Goal: Task Accomplishment & Management: Use online tool/utility

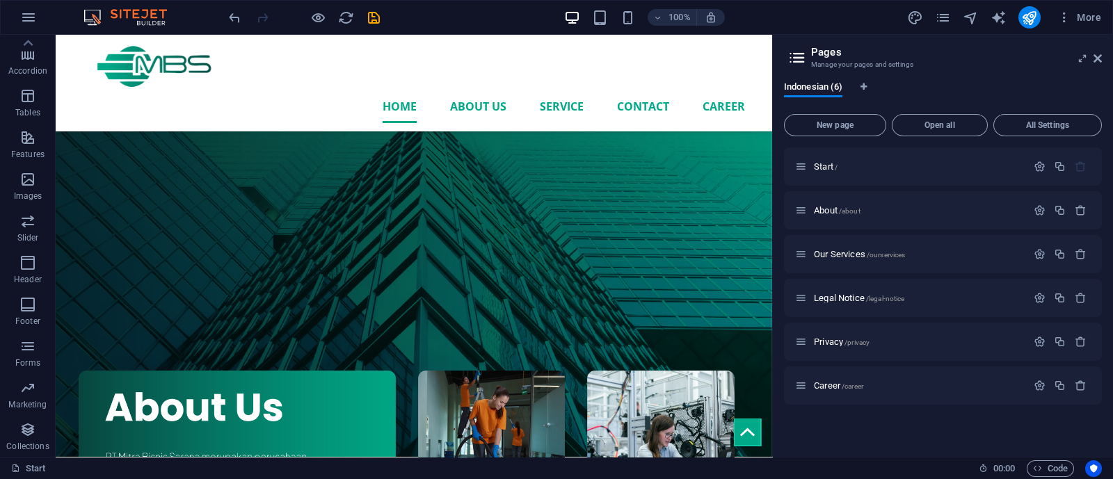
scroll to position [1835, 0]
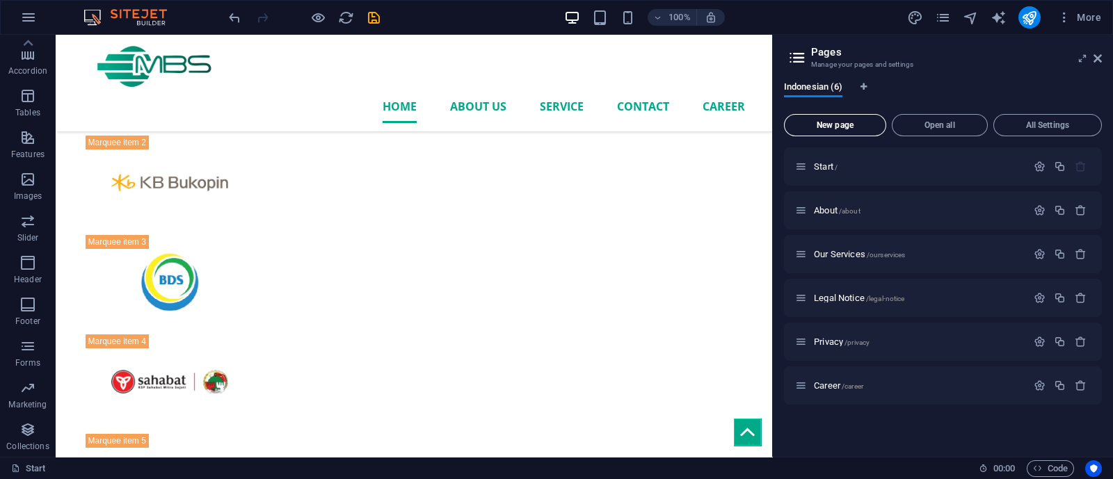
click at [837, 128] on span "New page" at bounding box center [835, 125] width 90 height 8
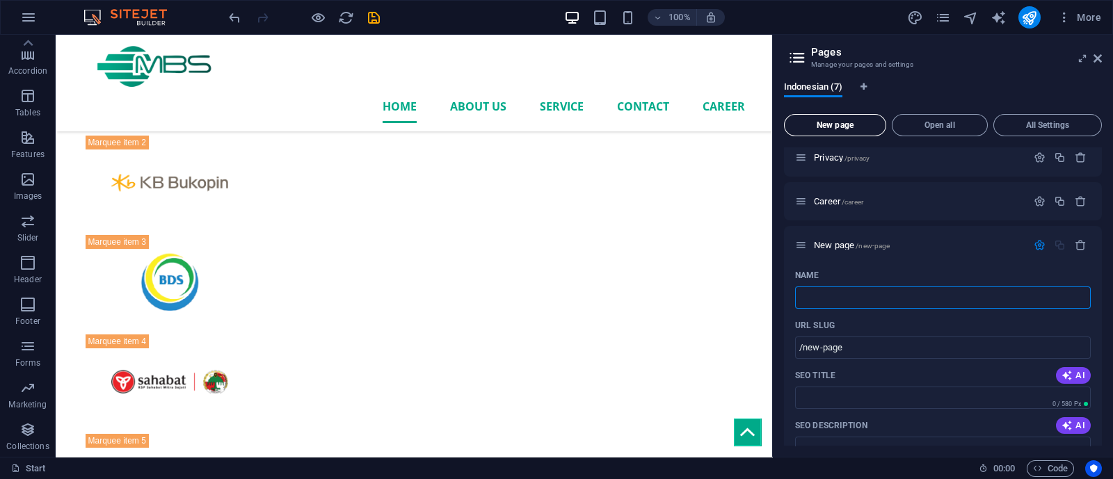
type input "/"
type input "compa"
type input "/comp"
type input "comp"
type input "compa"
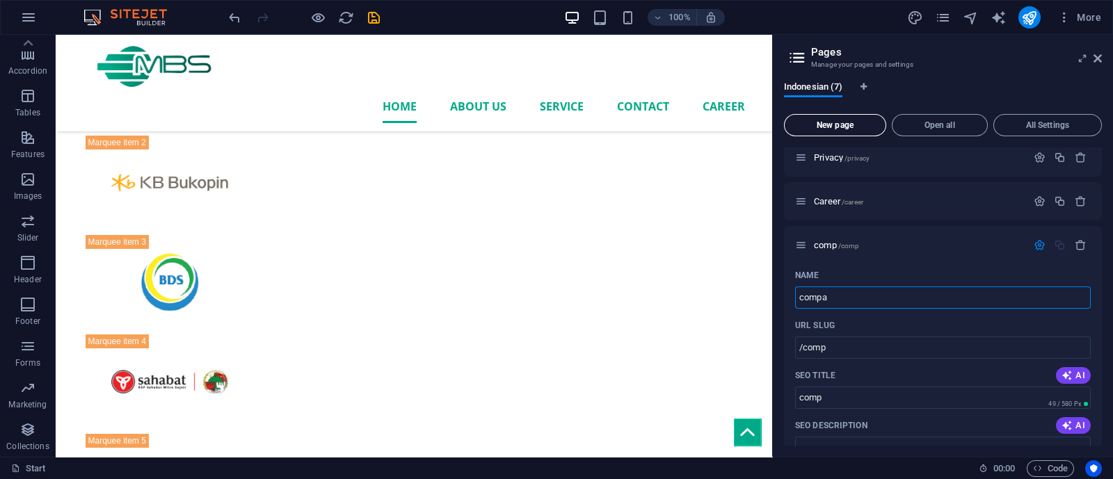
type input "/compa"
type input "compa"
type input "complain"
type input "/complain"
type input "complain"
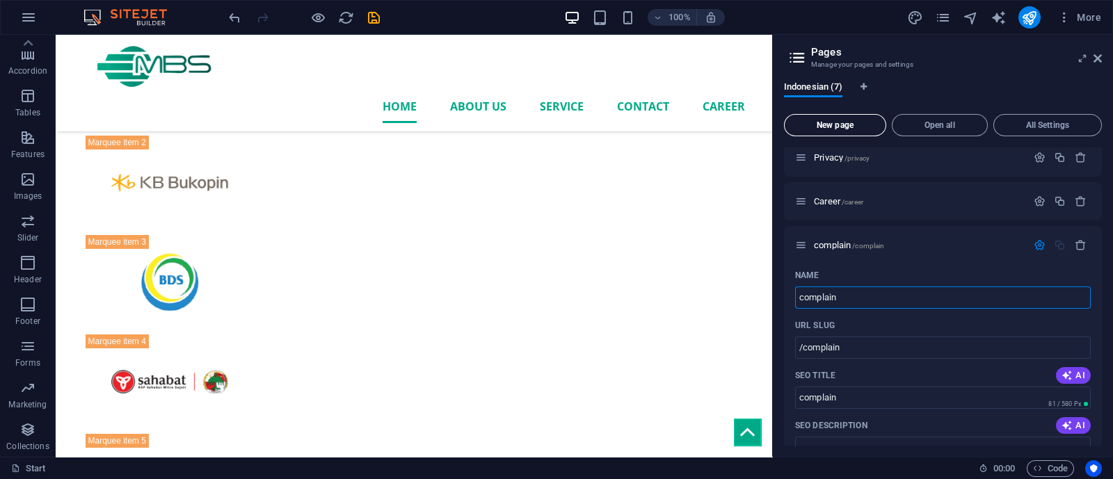
type input "complain"
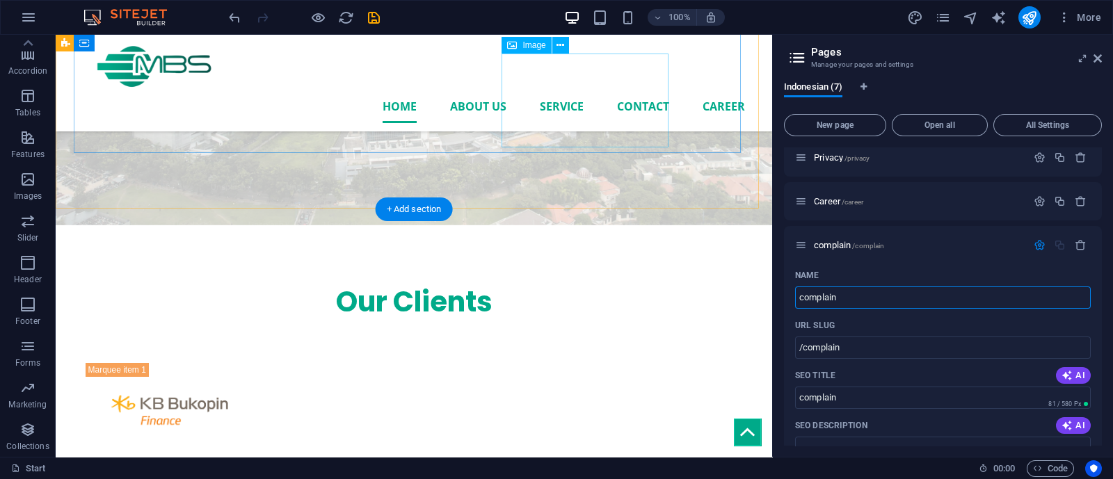
scroll to position [1993, 0]
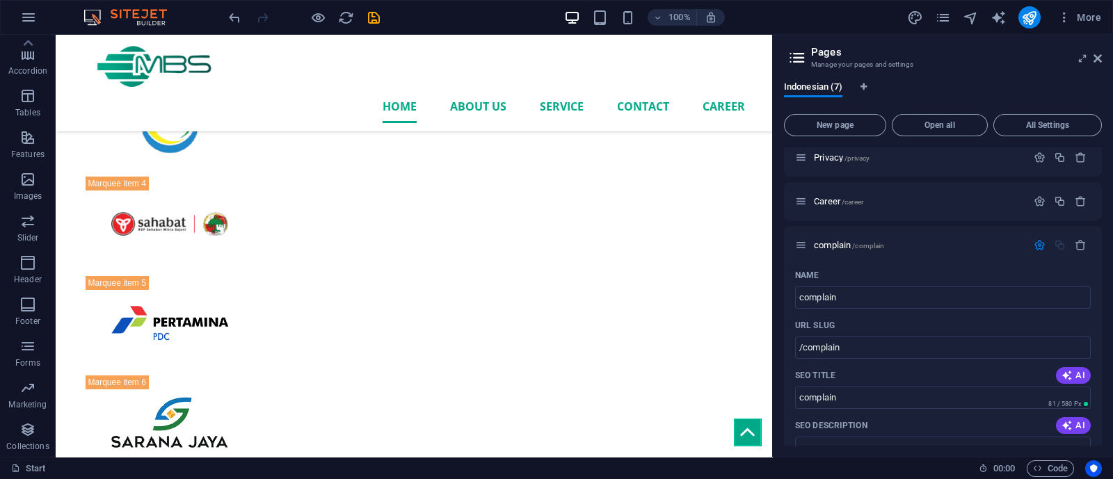
click at [782, 204] on div "Indonesian (7) New page Open all All Settings Start / About /about Our Services…" at bounding box center [942, 264] width 340 height 386
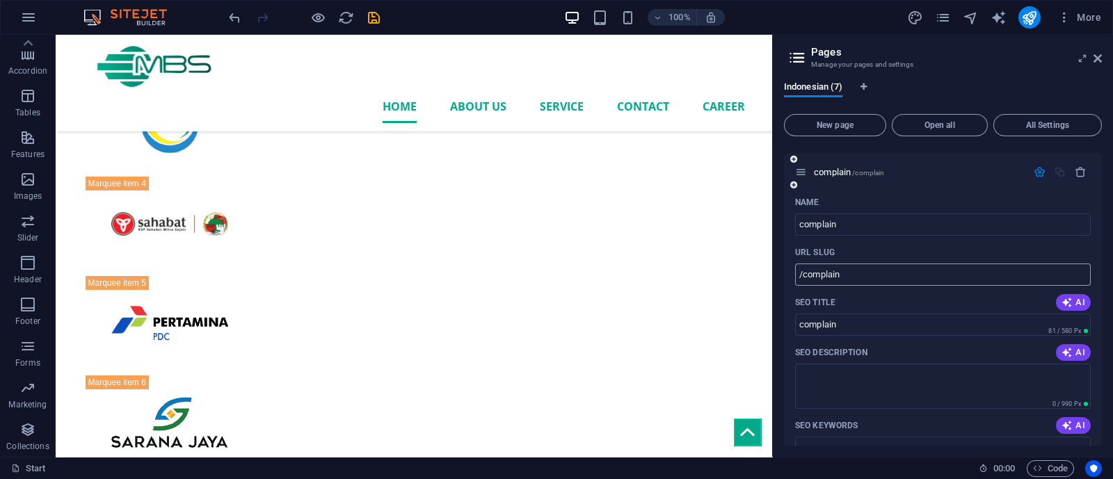
scroll to position [256, 0]
click at [846, 174] on span "complain /complain" at bounding box center [849, 173] width 70 height 10
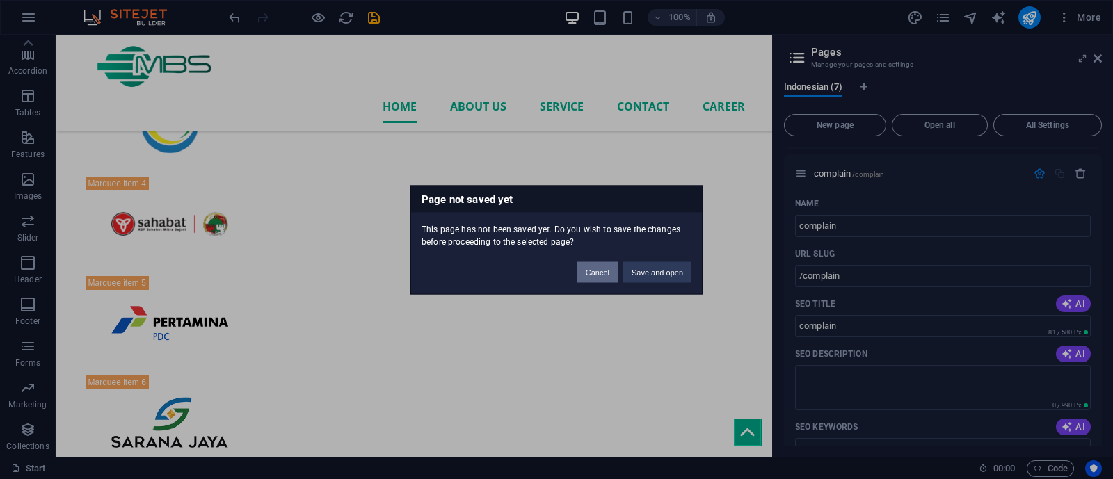
click at [596, 269] on button "Cancel" at bounding box center [597, 271] width 40 height 21
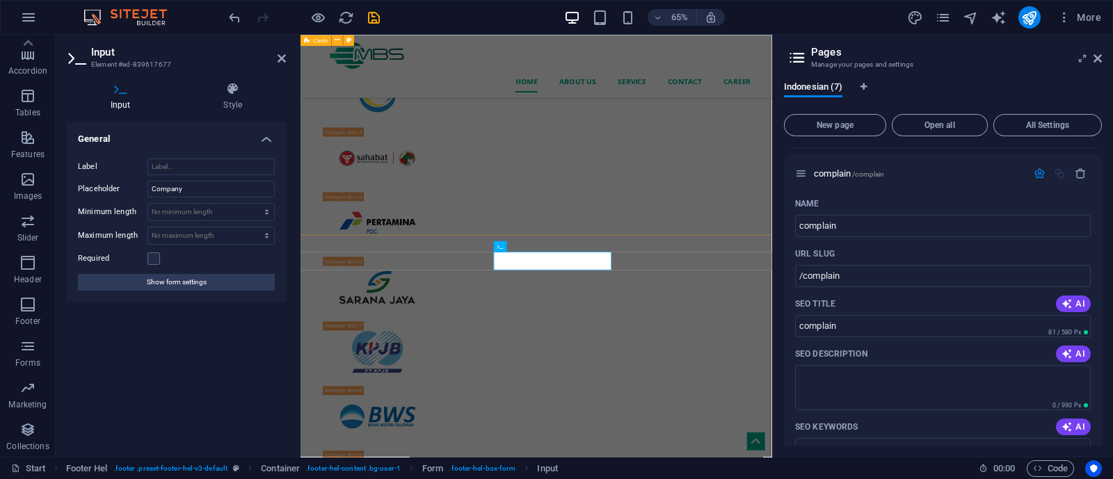
scroll to position [1815, 0]
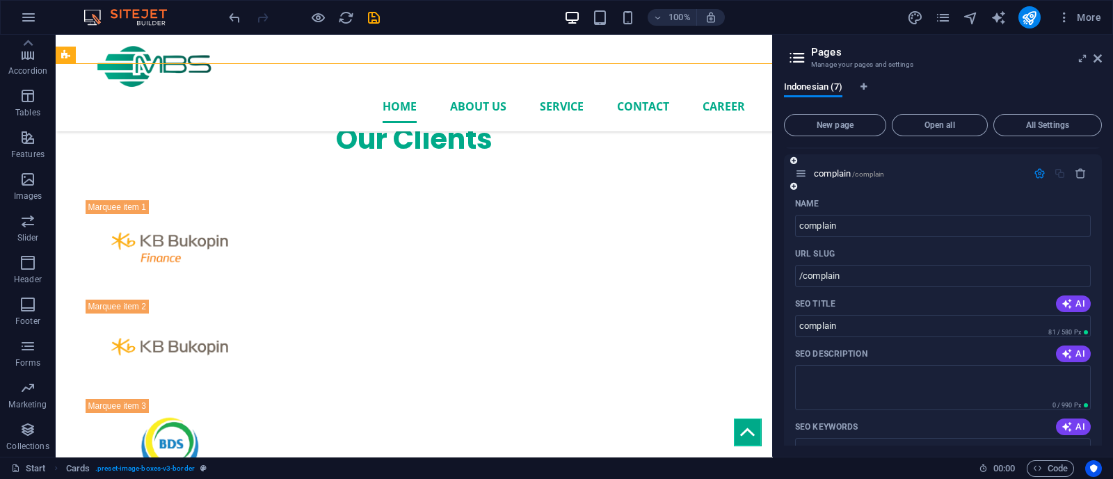
click at [1035, 173] on icon "button" at bounding box center [1039, 174] width 12 height 12
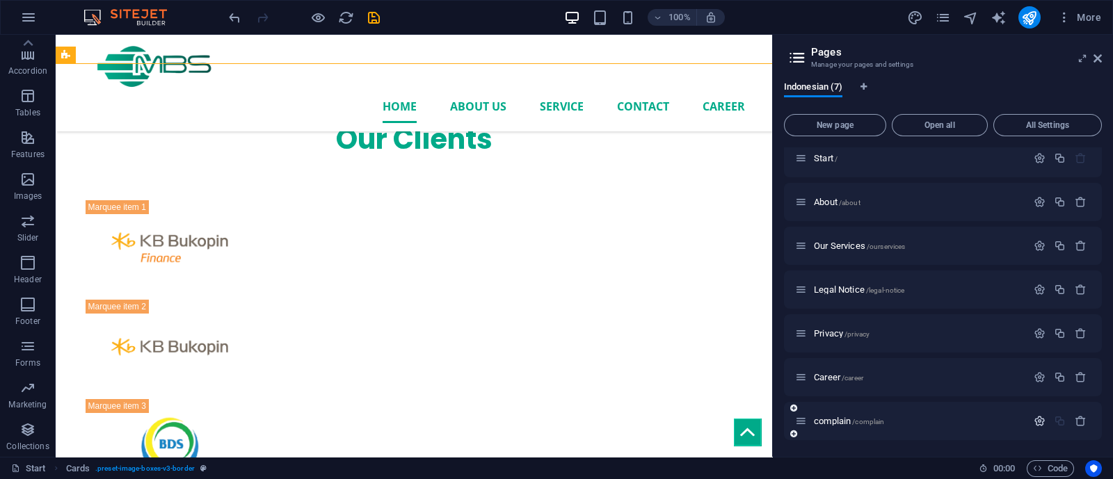
scroll to position [8, 0]
click at [1078, 422] on icon "button" at bounding box center [1080, 422] width 12 height 12
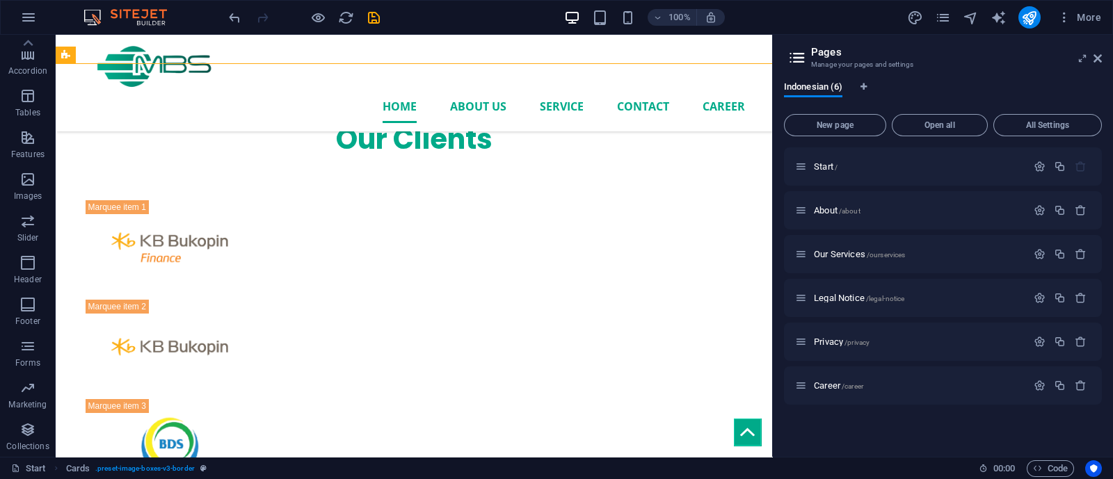
scroll to position [0, 0]
